Goal: Transaction & Acquisition: Purchase product/service

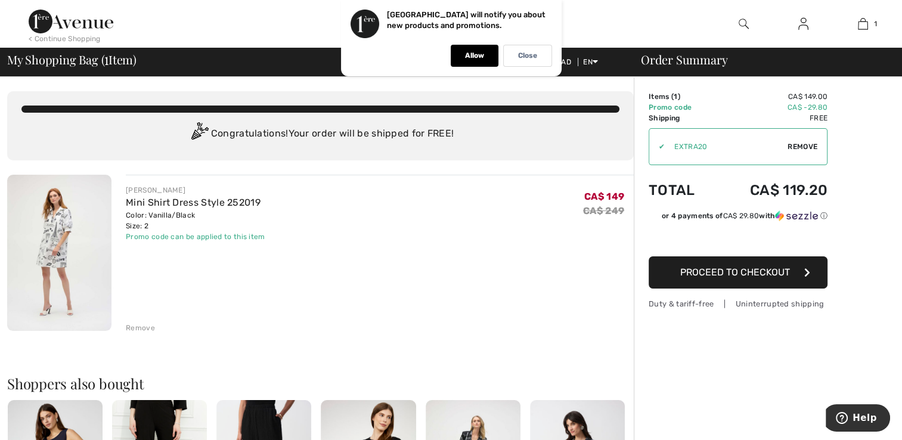
click at [744, 276] on span "Proceed to Checkout" at bounding box center [736, 272] width 110 height 11
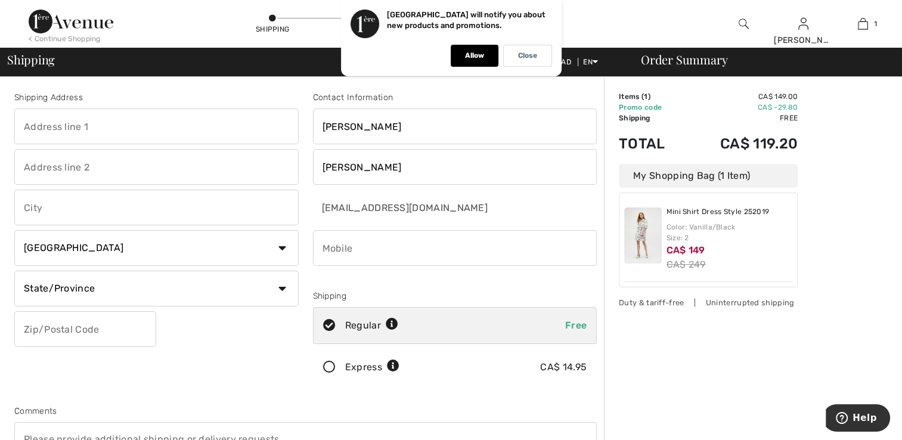
click at [86, 122] on input "text" at bounding box center [156, 127] width 284 height 36
type input "[STREET_ADDRESS]"
type input "Belleville"
select select "ON"
type input "K8P5M6"
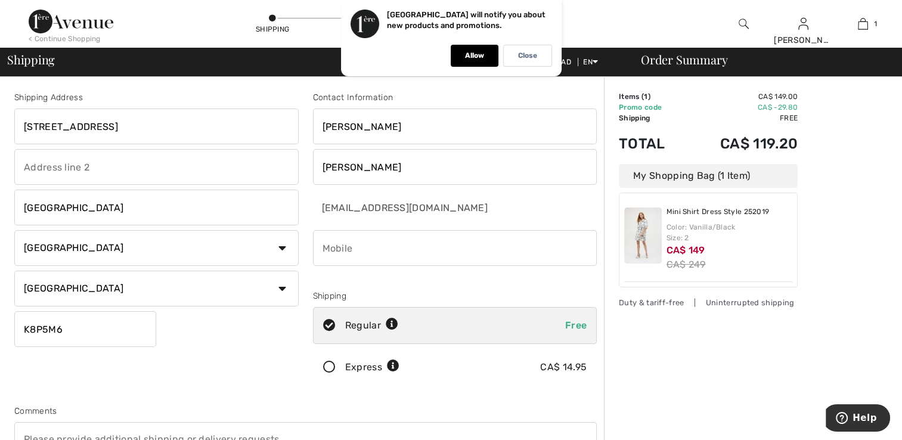
type input "6139672754"
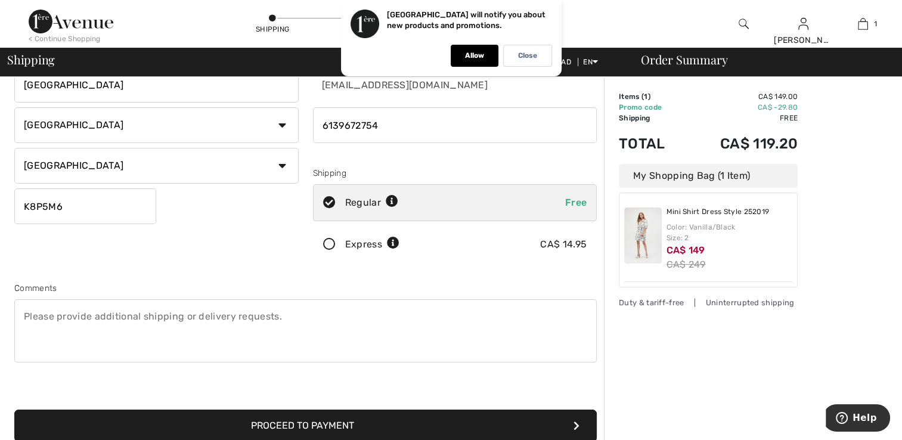
scroll to position [113, 0]
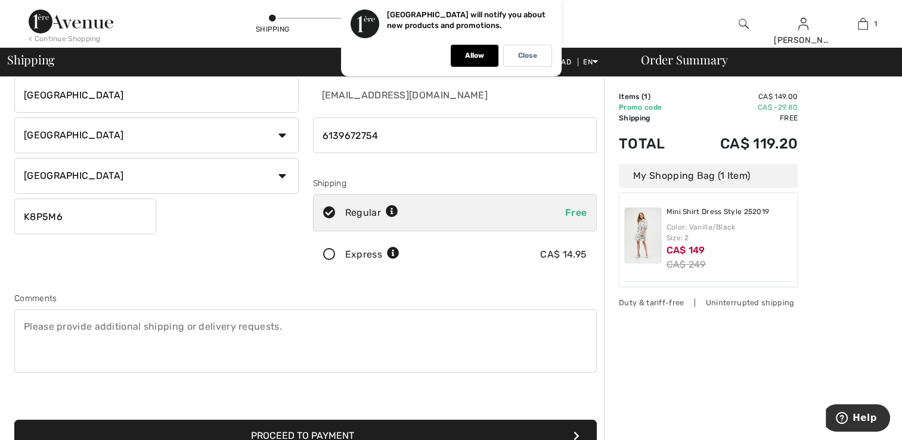
click at [581, 432] on button "Proceed to Payment" at bounding box center [305, 436] width 583 height 32
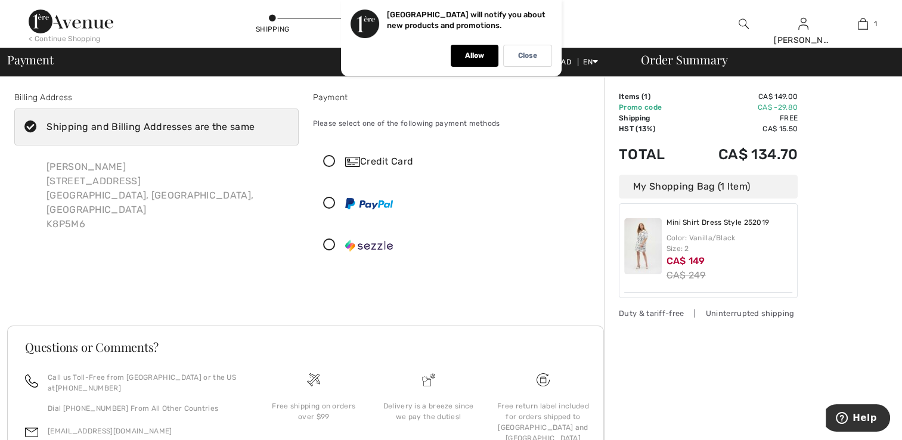
click at [324, 162] on icon at bounding box center [330, 162] width 32 height 13
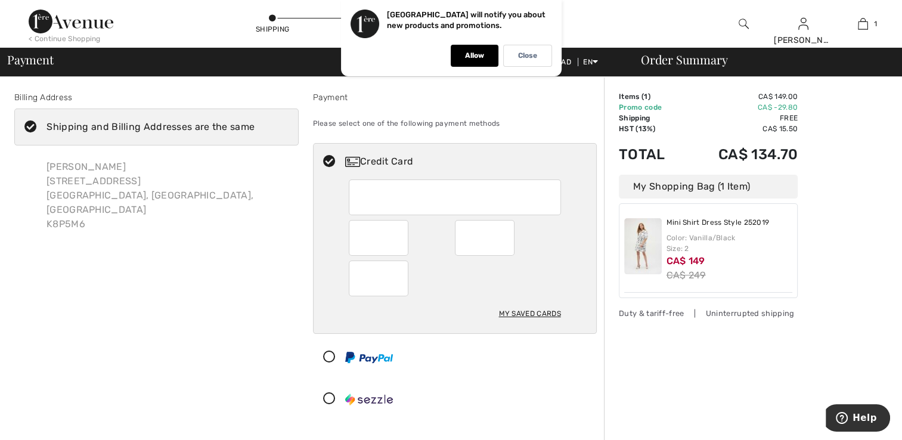
click at [530, 313] on div "My Saved Cards" at bounding box center [530, 314] width 62 height 20
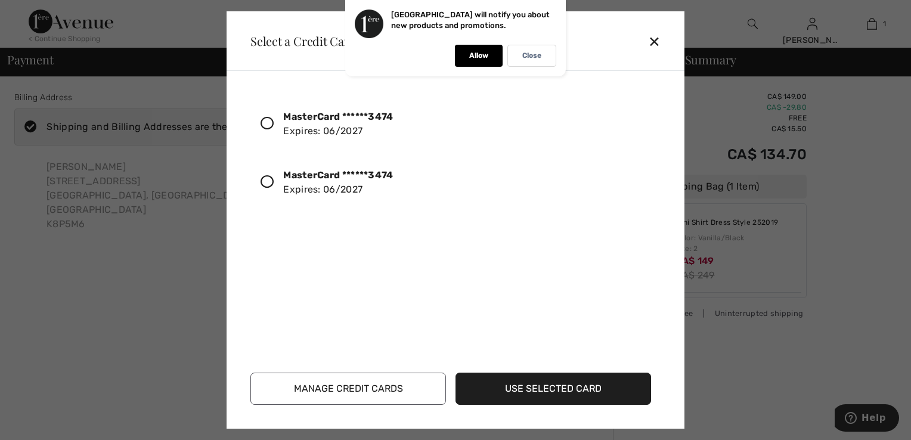
click at [268, 180] on icon at bounding box center [267, 181] width 13 height 13
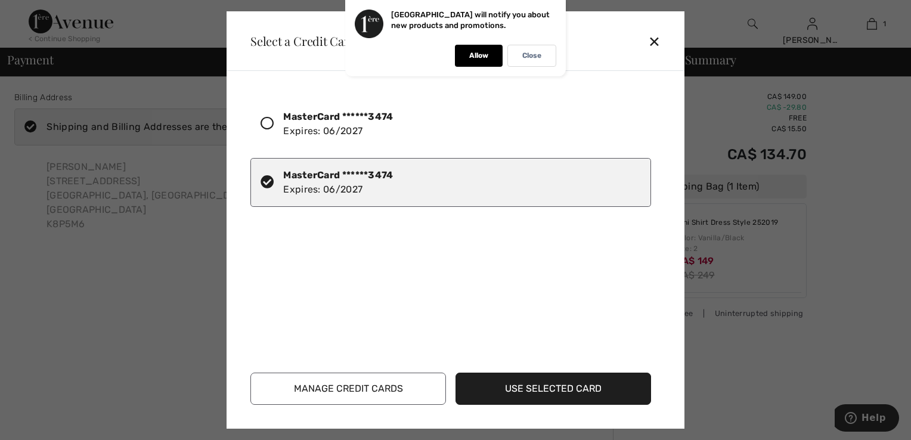
click at [550, 388] on button "Use Selected Card" at bounding box center [554, 389] width 196 height 32
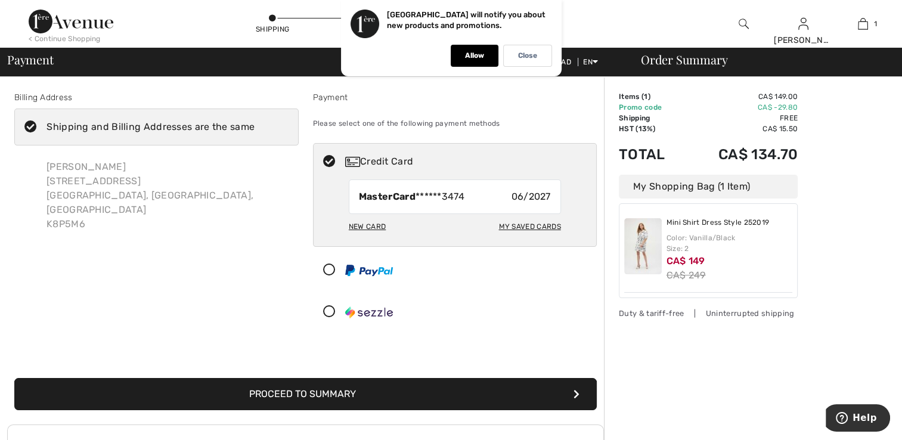
click at [577, 391] on icon "submit" at bounding box center [577, 394] width 6 height 10
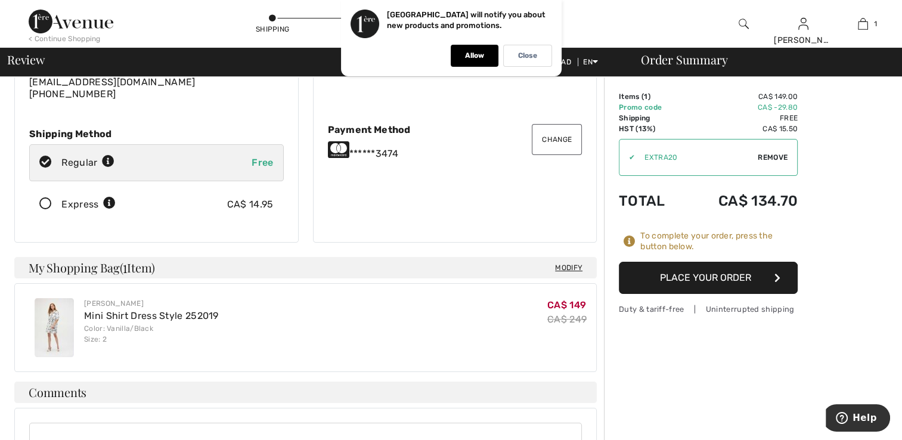
scroll to position [214, 0]
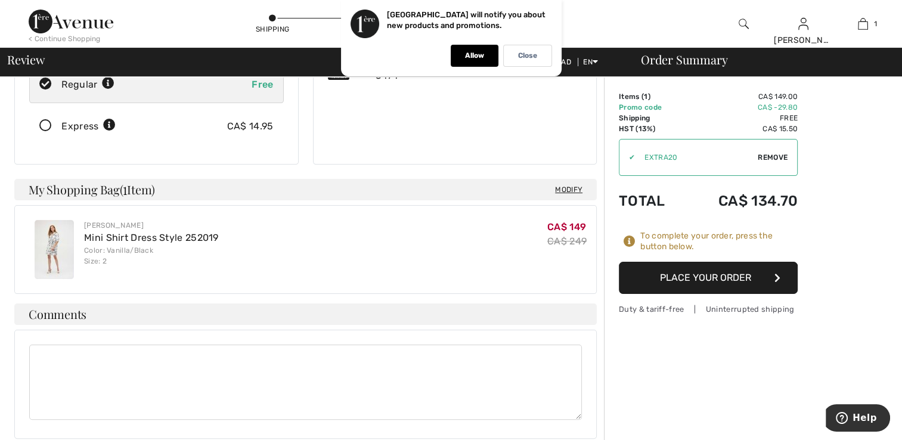
click at [712, 282] on button "Place Your Order" at bounding box center [708, 278] width 179 height 32
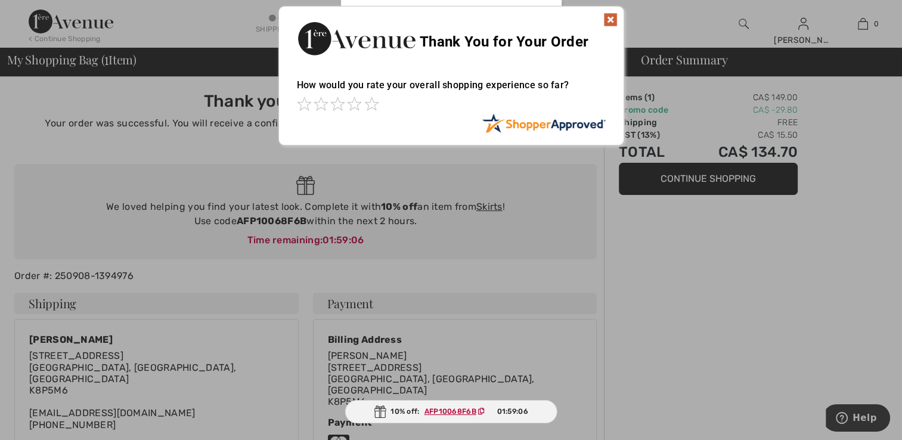
click at [735, 179] on div at bounding box center [451, 220] width 902 height 440
